Goal: Communication & Community: Answer question/provide support

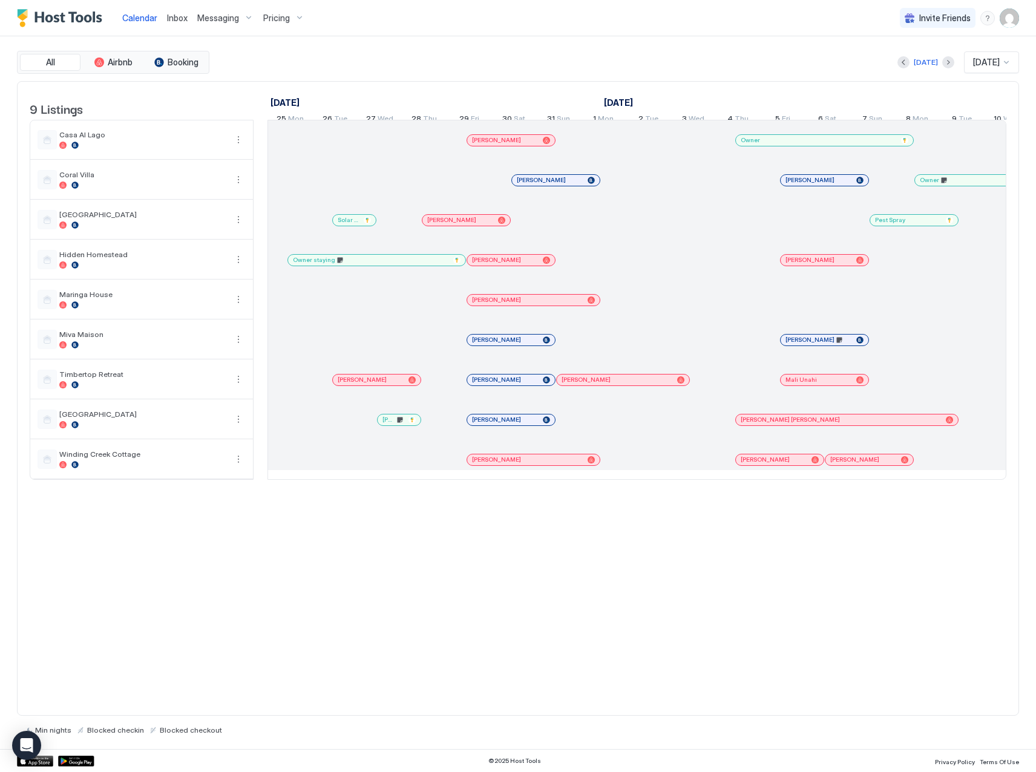
scroll to position [0, 918]
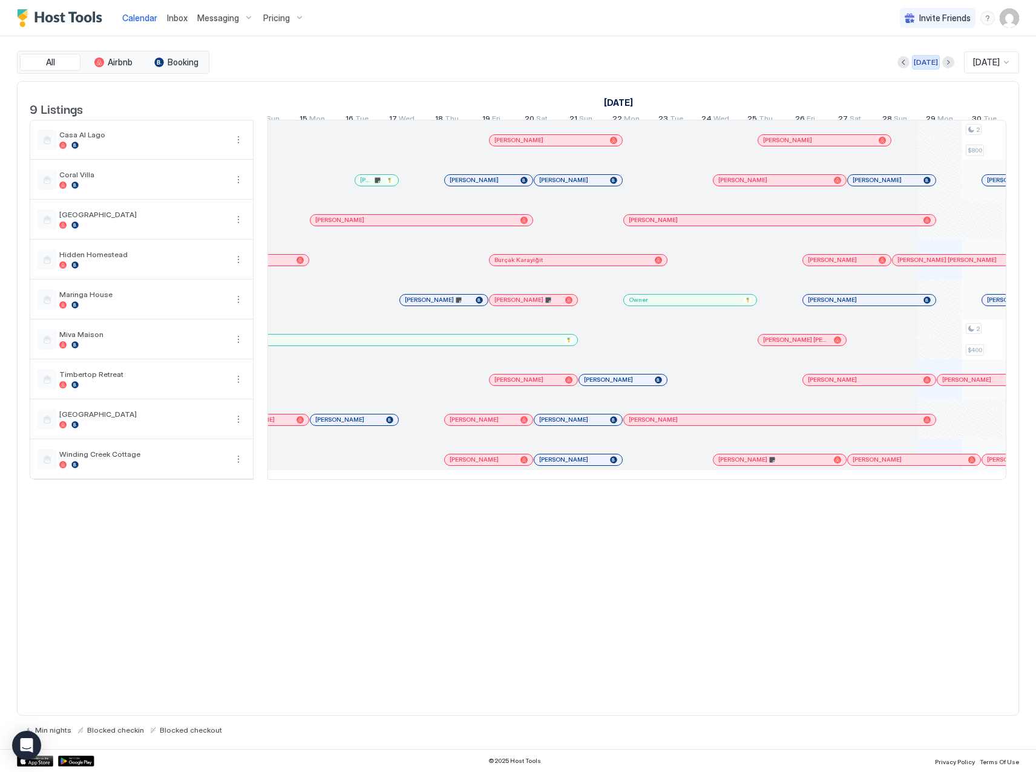
click at [918, 67] on div "[DATE]" at bounding box center [926, 62] width 24 height 11
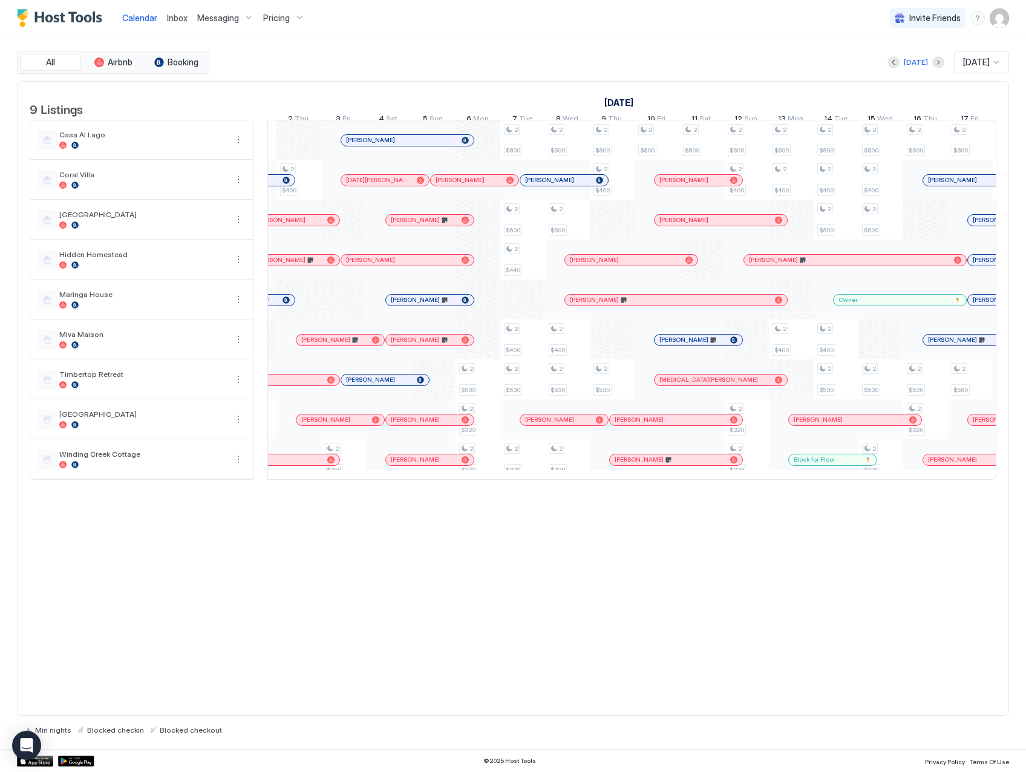
scroll to position [0, 0]
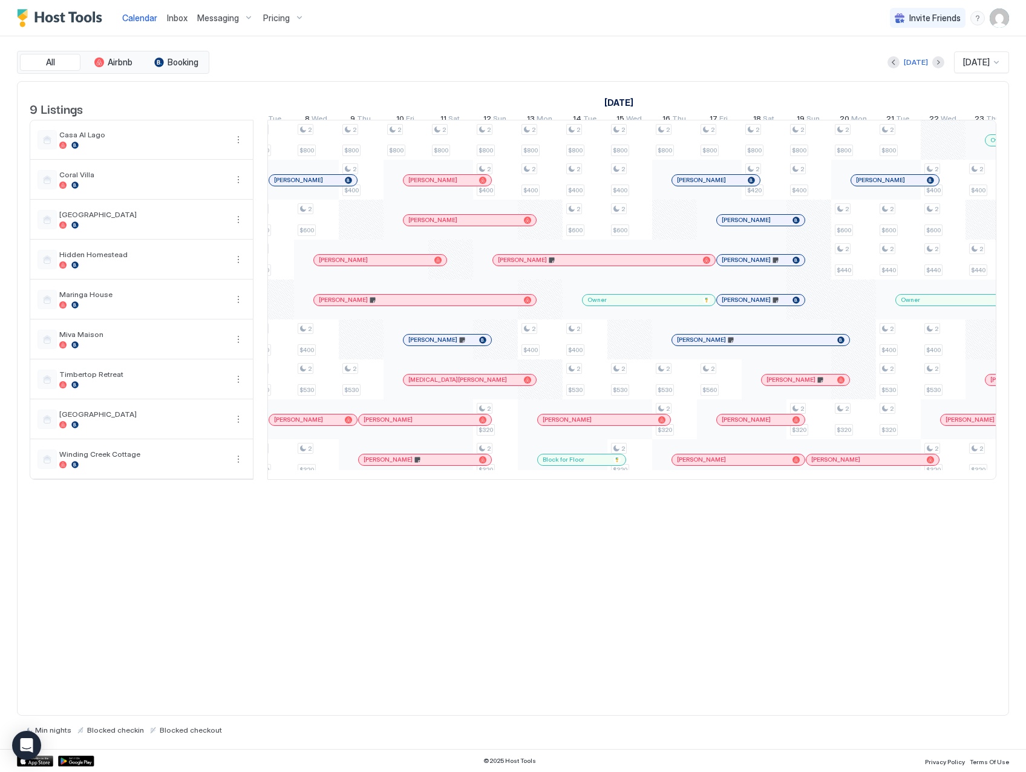
click at [173, 13] on span "Inbox" at bounding box center [177, 18] width 21 height 10
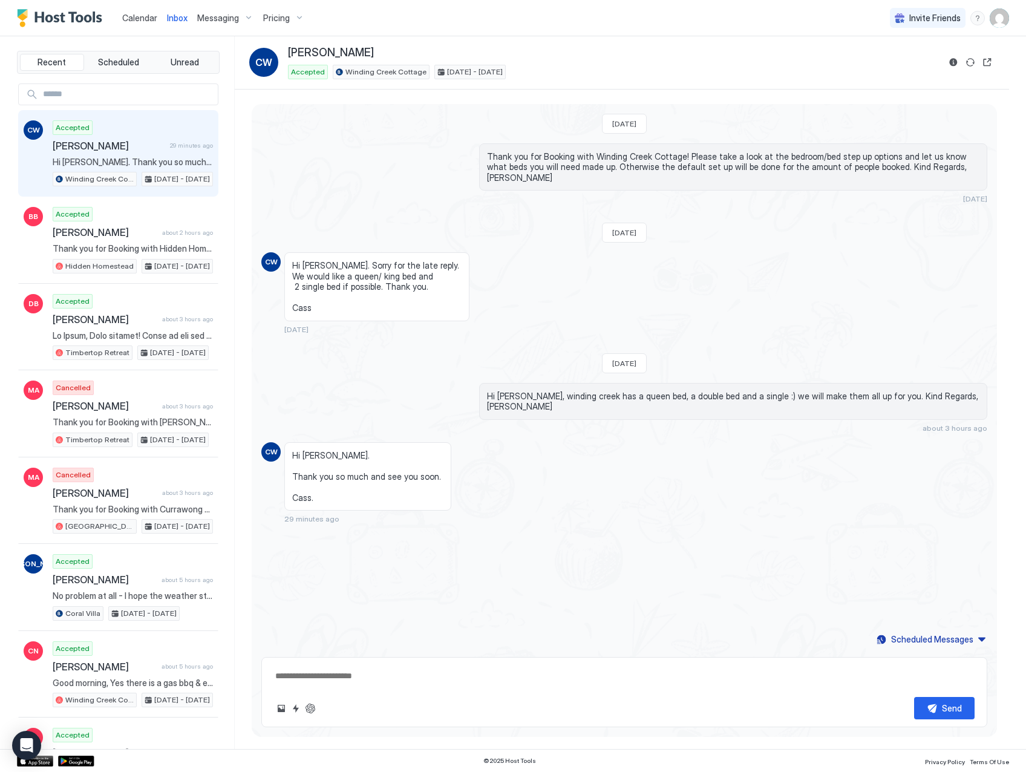
click at [128, 18] on span "Calendar" at bounding box center [139, 18] width 35 height 10
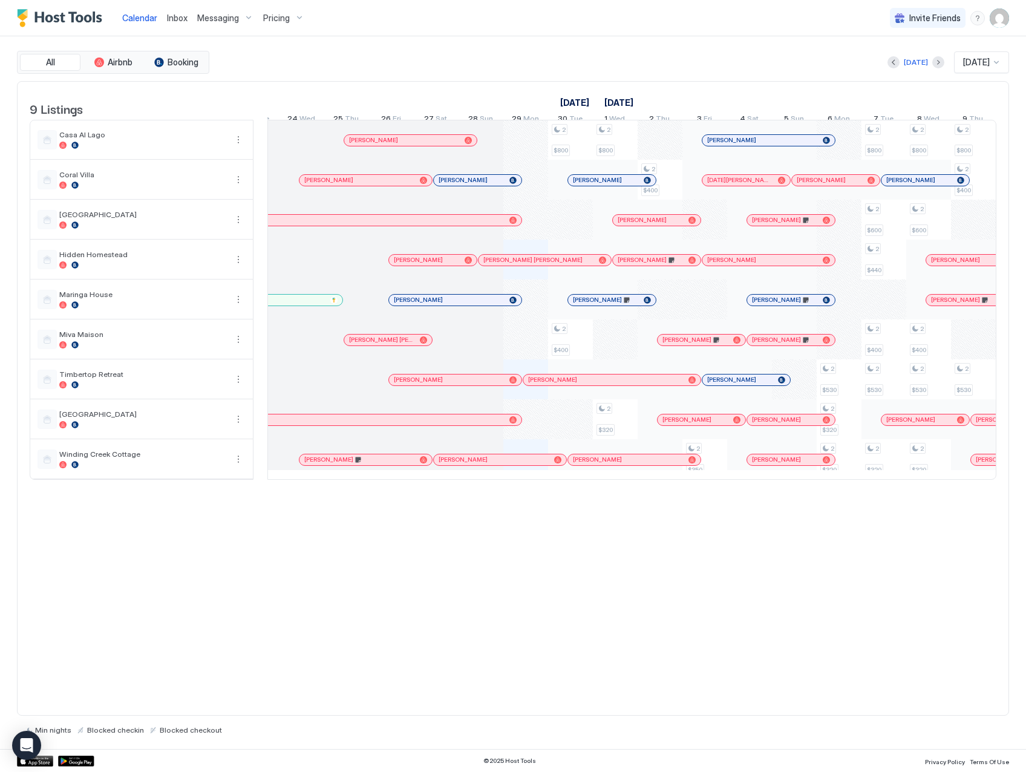
scroll to position [0, 408]
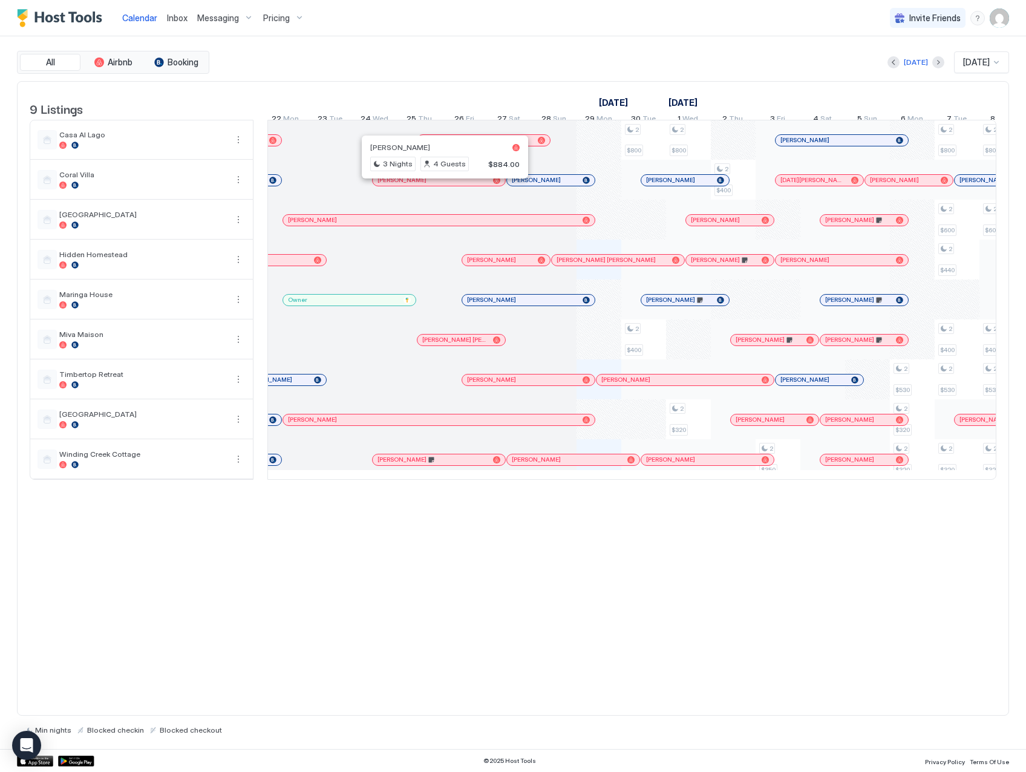
click at [440, 185] on div at bounding box center [441, 180] width 10 height 10
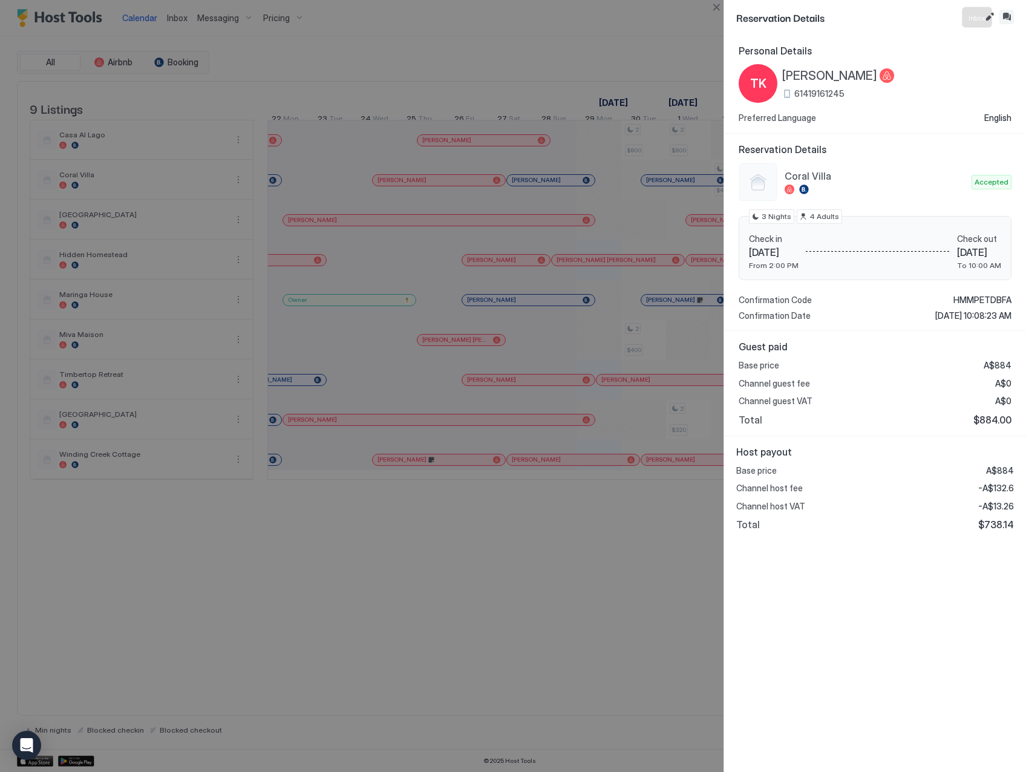
click at [1009, 18] on button "Inbox" at bounding box center [1007, 17] width 15 height 15
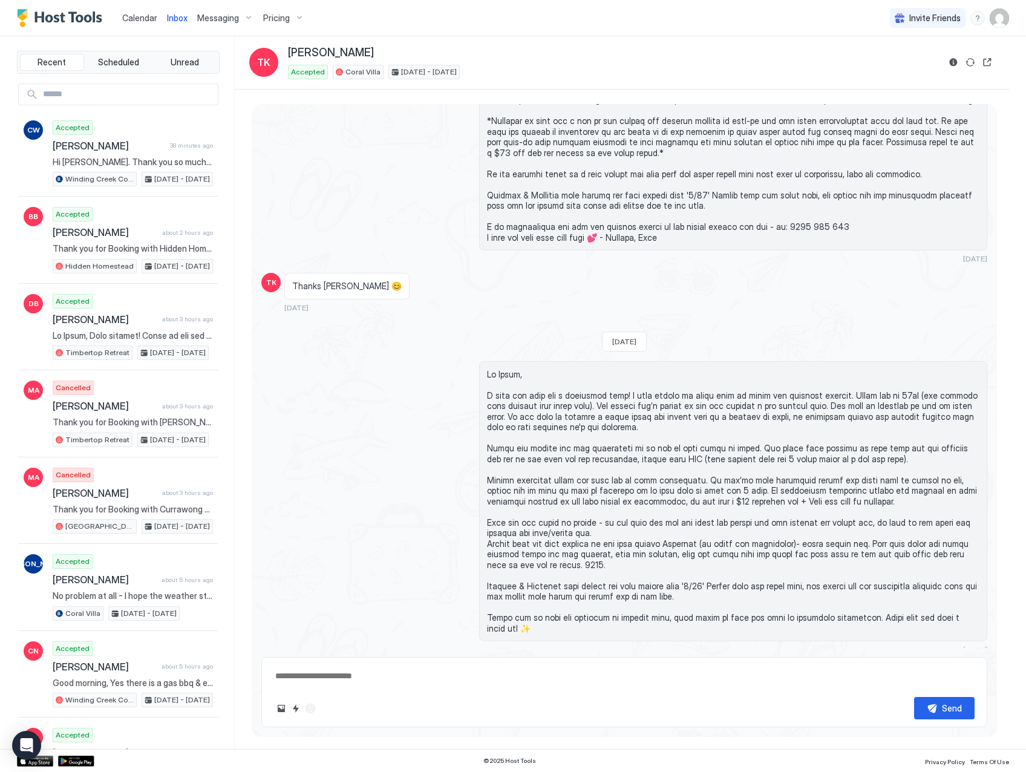
scroll to position [676, 0]
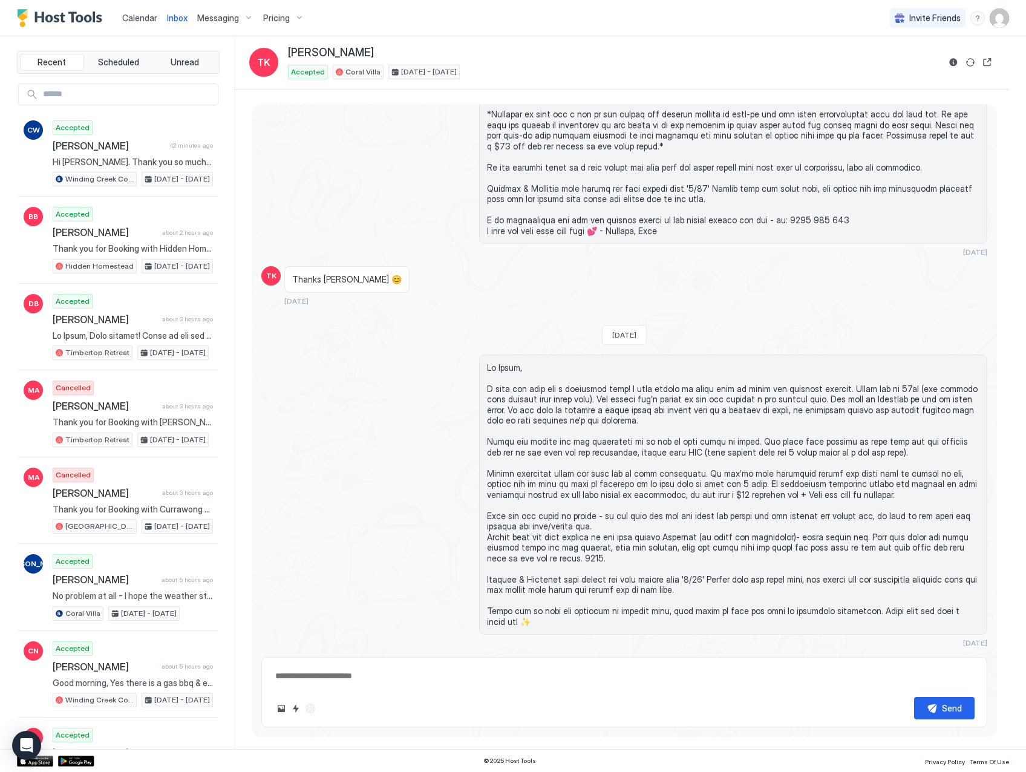
click at [143, 16] on span "Calendar" at bounding box center [139, 18] width 35 height 10
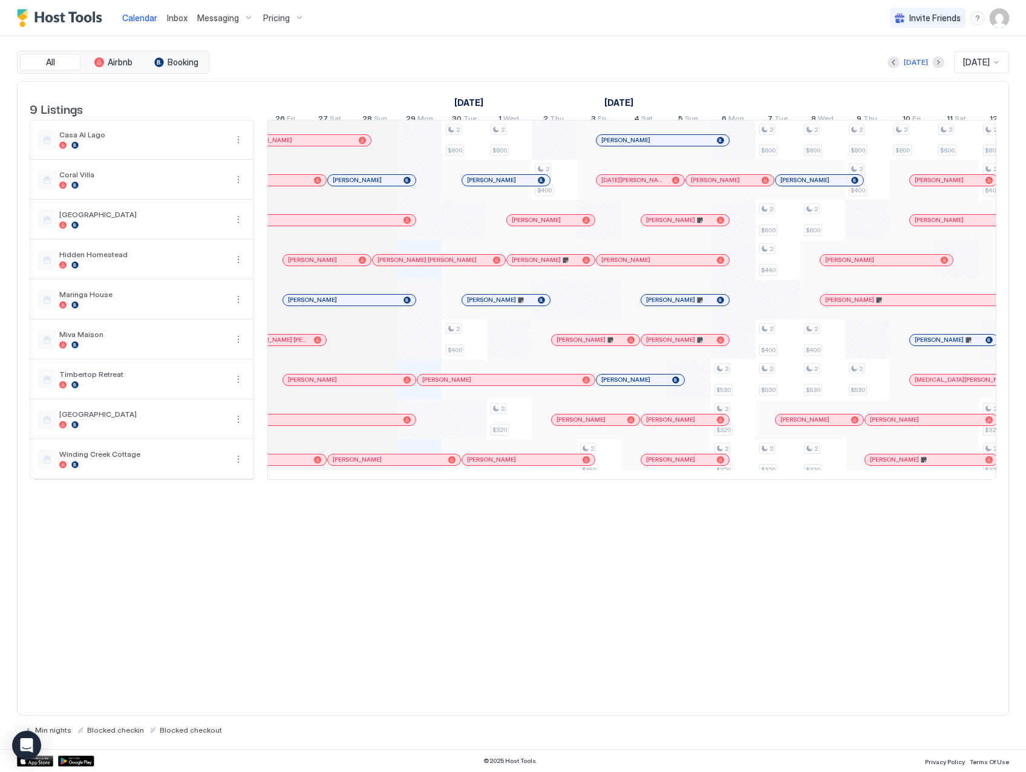
scroll to position [0, 480]
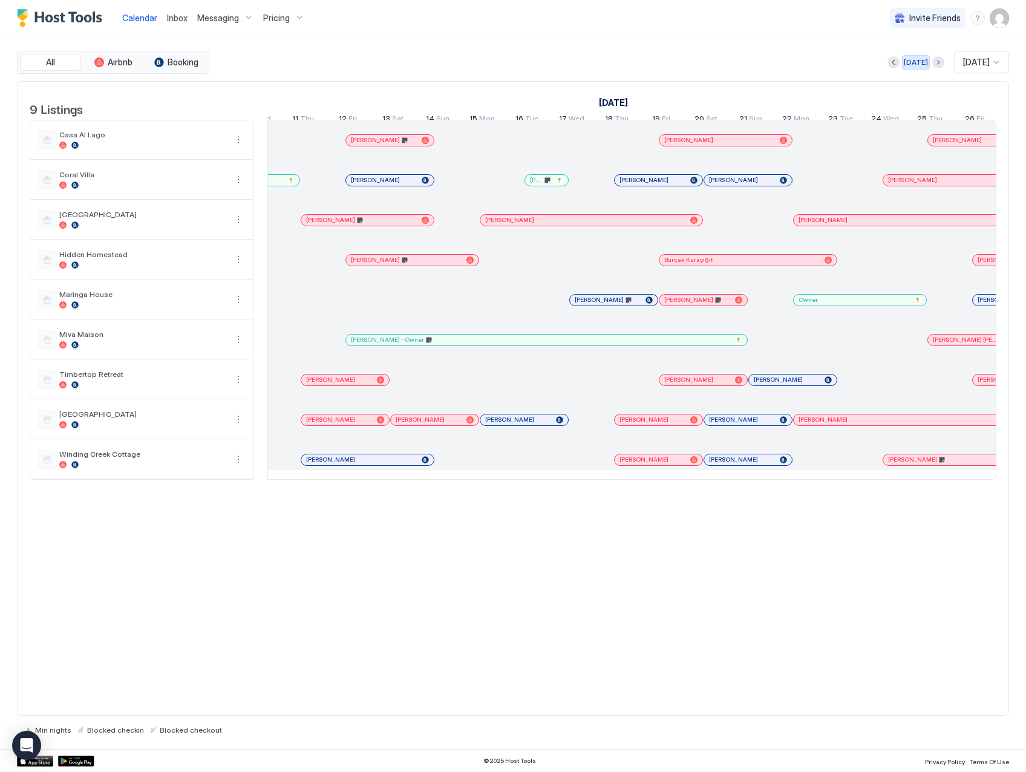
click at [912, 62] on div "[DATE]" at bounding box center [916, 62] width 24 height 11
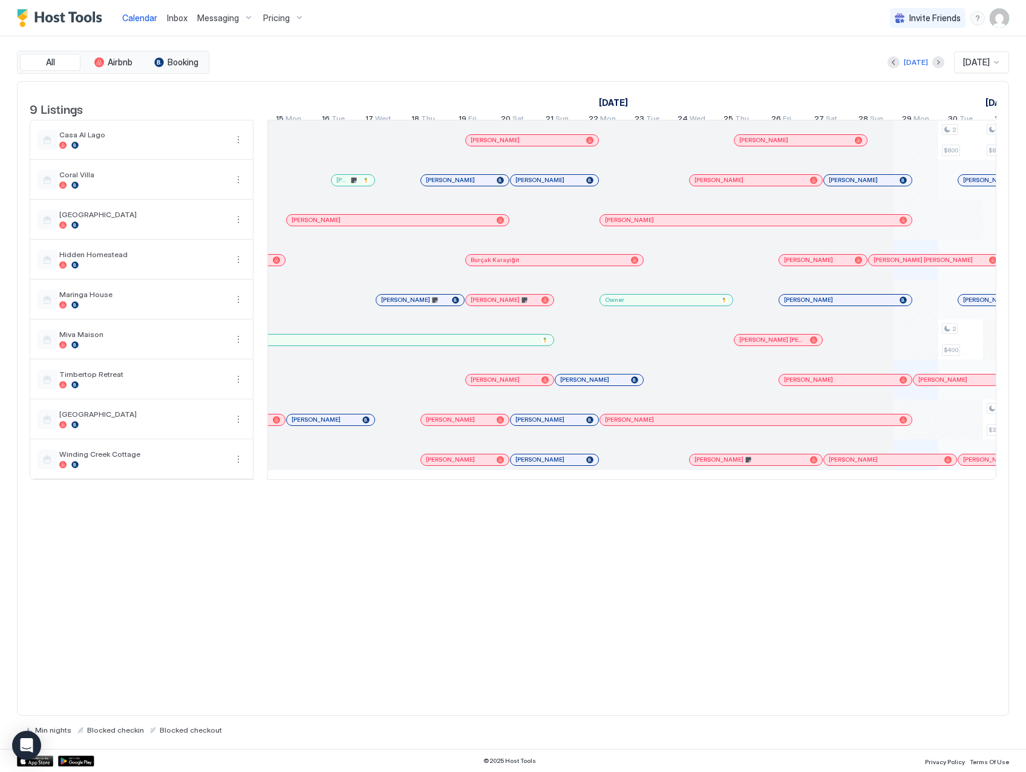
click at [326, 425] on div at bounding box center [326, 420] width 10 height 10
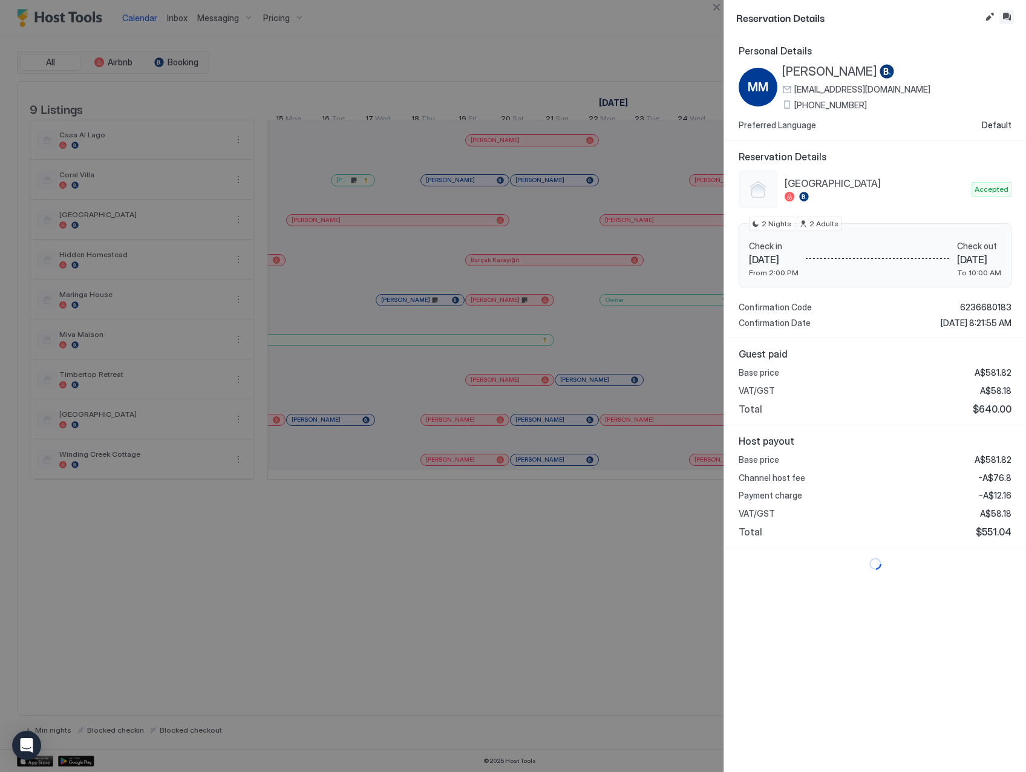
click at [1007, 15] on button "Inbox" at bounding box center [1007, 17] width 15 height 15
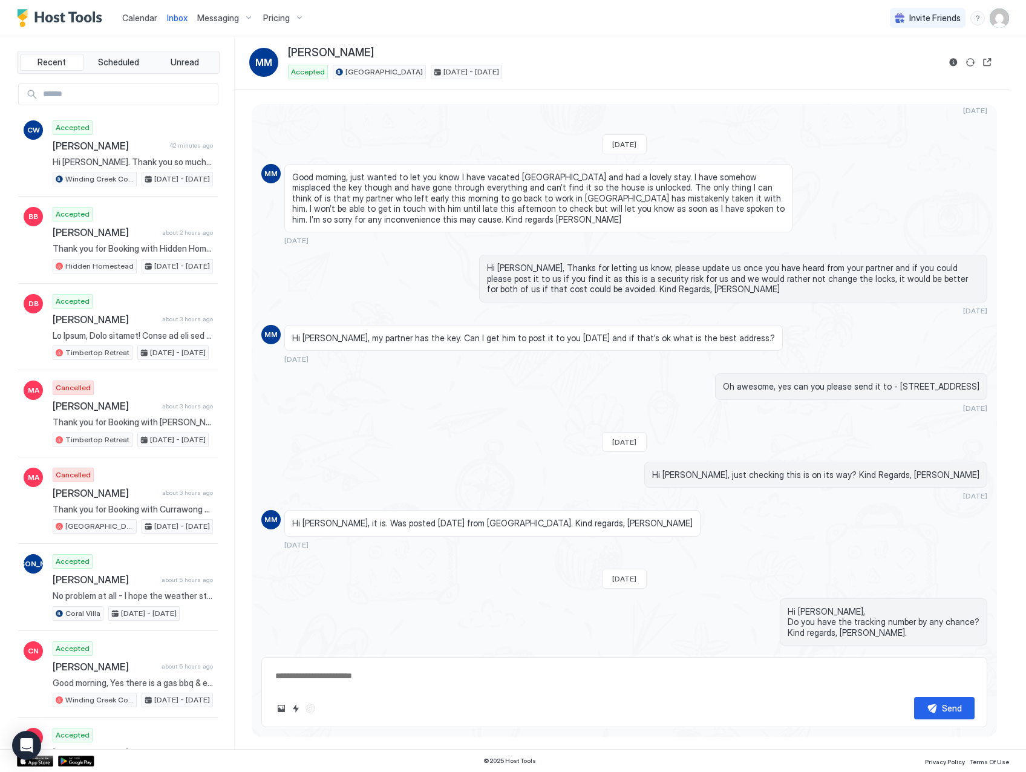
click at [589, 675] on textarea at bounding box center [624, 676] width 701 height 22
click at [955, 60] on button "Reservation information" at bounding box center [953, 62] width 15 height 15
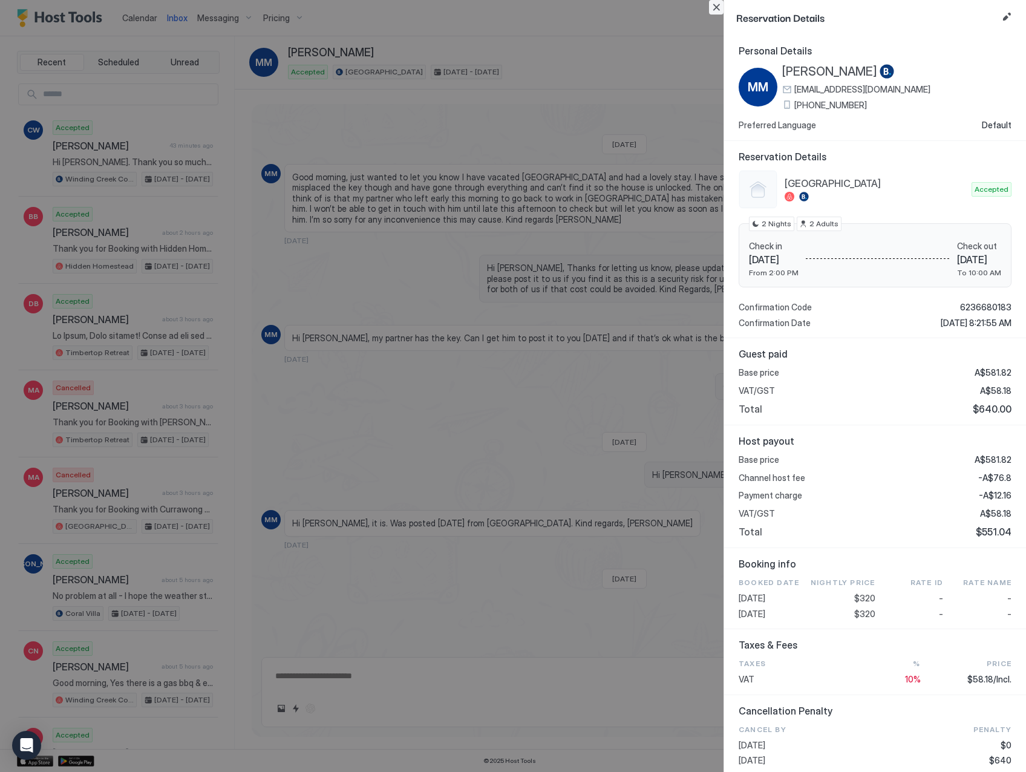
click at [716, 8] on button "Close" at bounding box center [716, 7] width 15 height 15
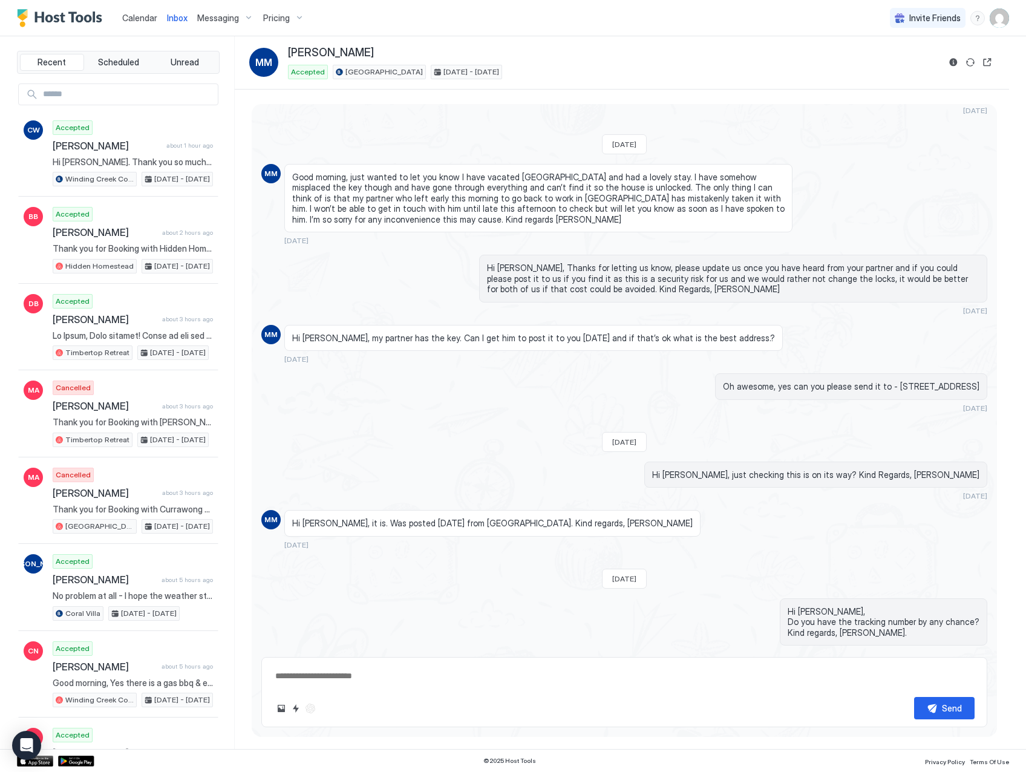
click at [314, 671] on textarea at bounding box center [624, 676] width 701 height 22
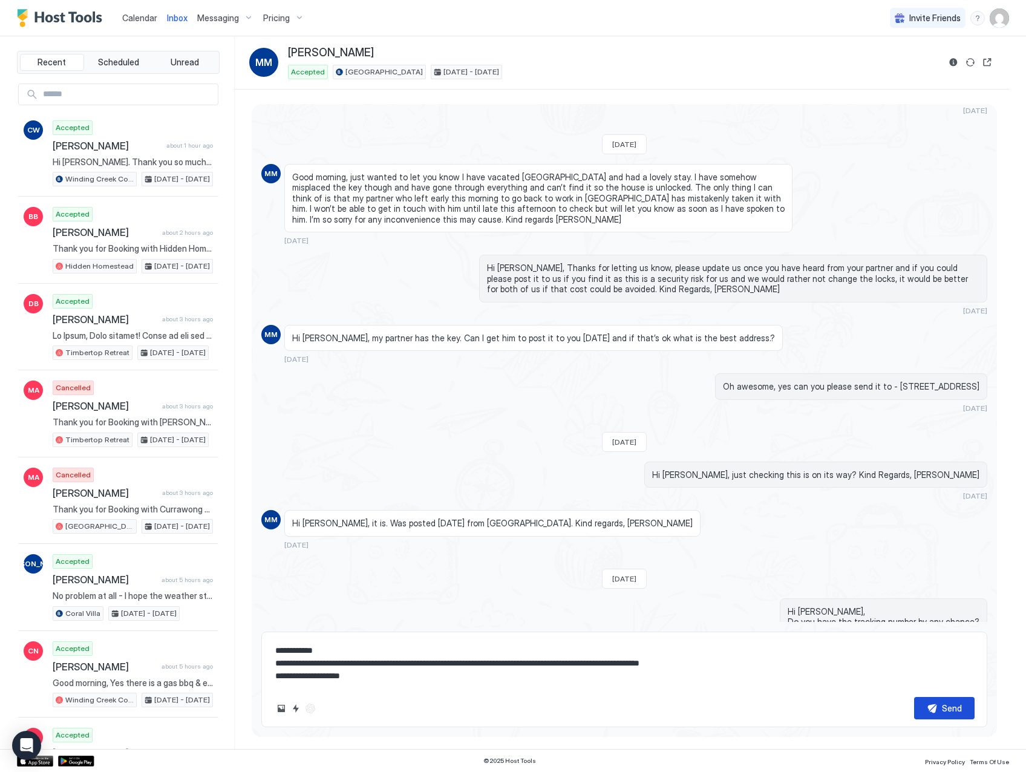
type textarea "**********"
click at [946, 707] on div "Send" at bounding box center [952, 708] width 20 height 13
click at [955, 61] on button "Reservation information" at bounding box center [953, 62] width 15 height 15
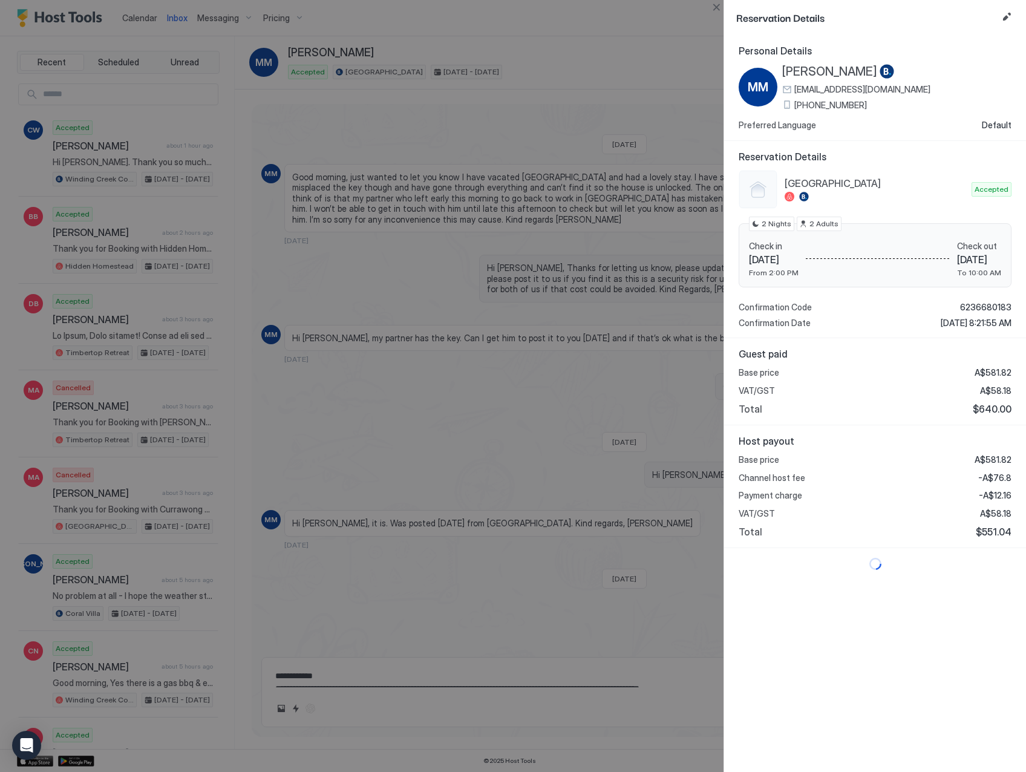
scroll to position [1266, 0]
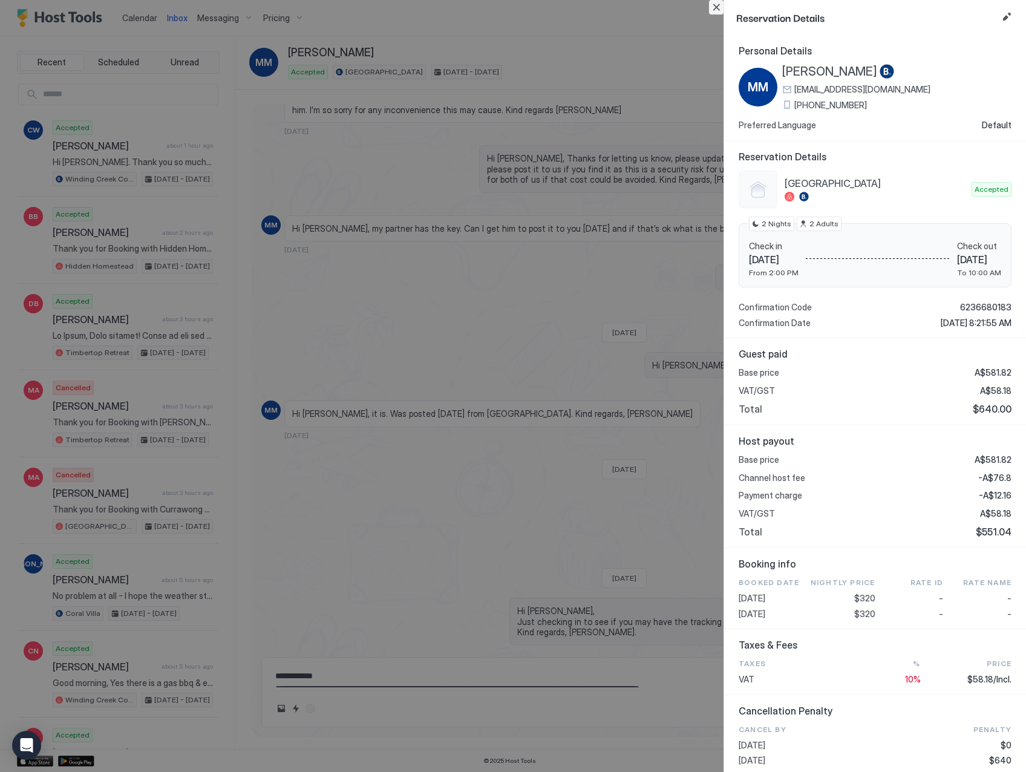
click at [712, 10] on button "Close" at bounding box center [716, 7] width 15 height 15
